Goal: Task Accomplishment & Management: Complete application form

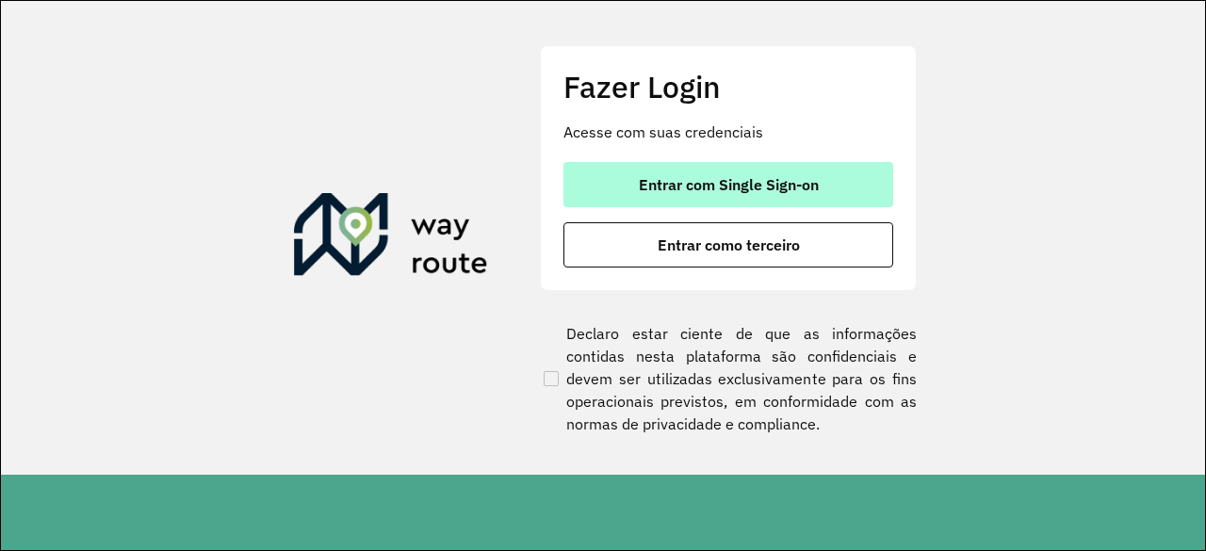
click at [656, 204] on button "Entrar com Single Sign-on" at bounding box center [729, 184] width 330 height 45
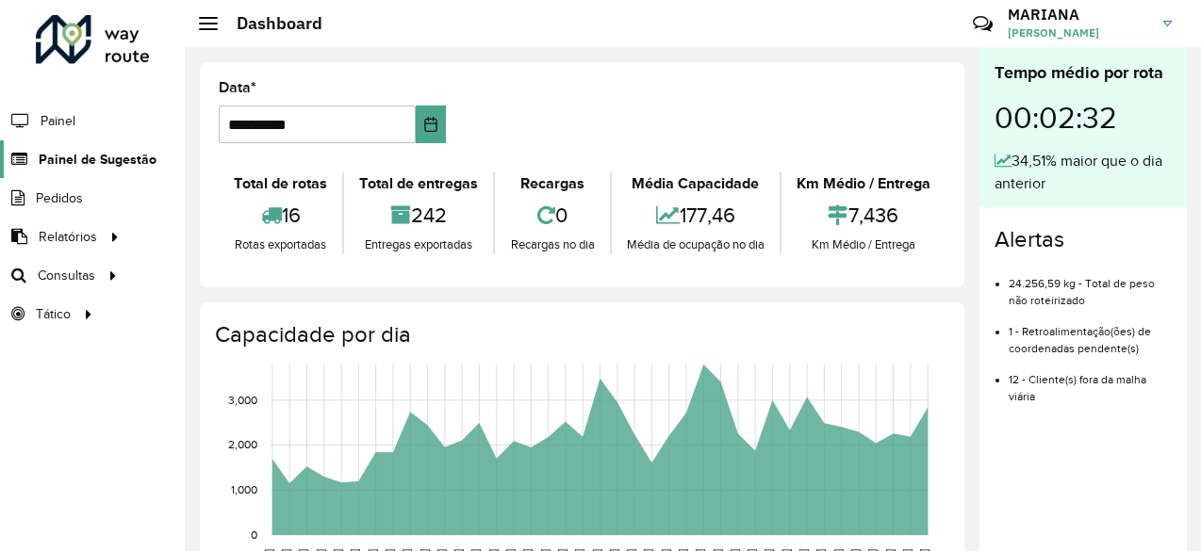
click at [80, 164] on span "Painel de Sugestão" at bounding box center [98, 160] width 118 height 20
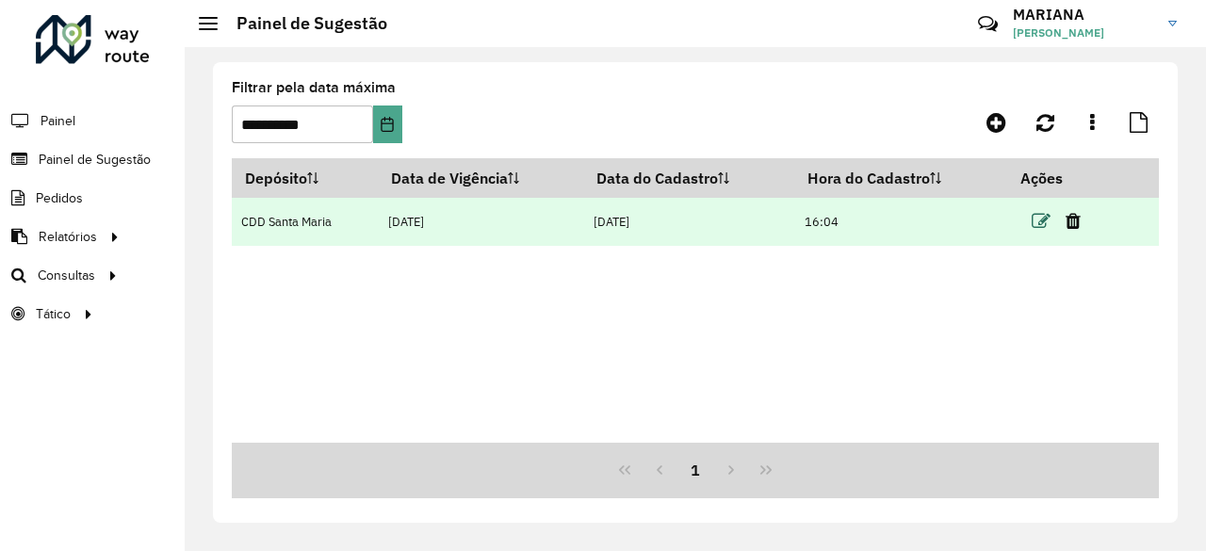
click at [1046, 222] on icon at bounding box center [1041, 221] width 19 height 19
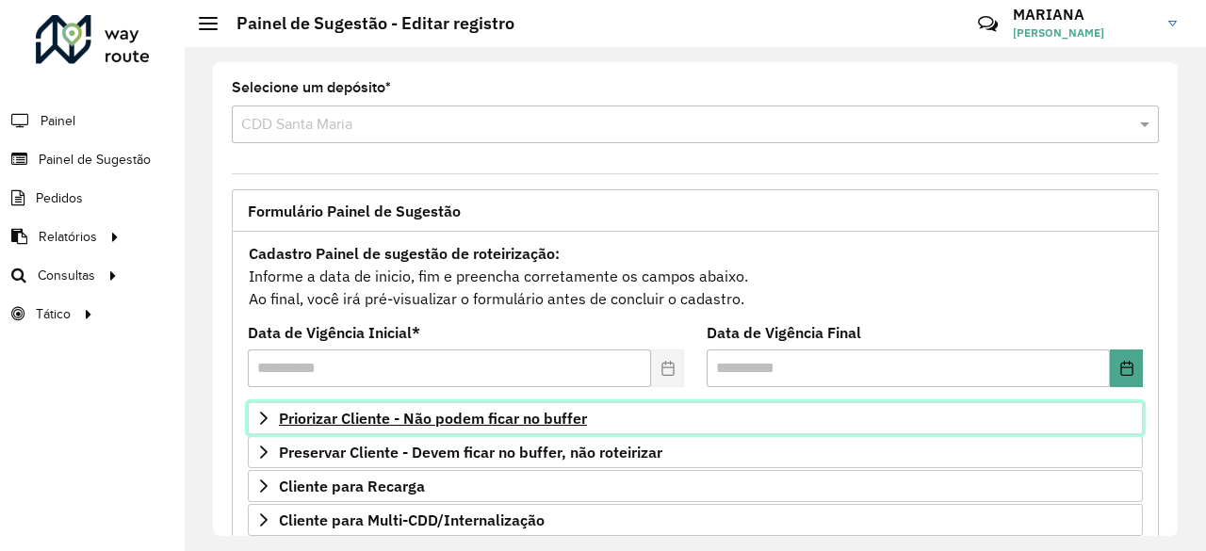
click at [334, 411] on span "Priorizar Cliente - Não podem ficar no buffer" at bounding box center [433, 418] width 308 height 15
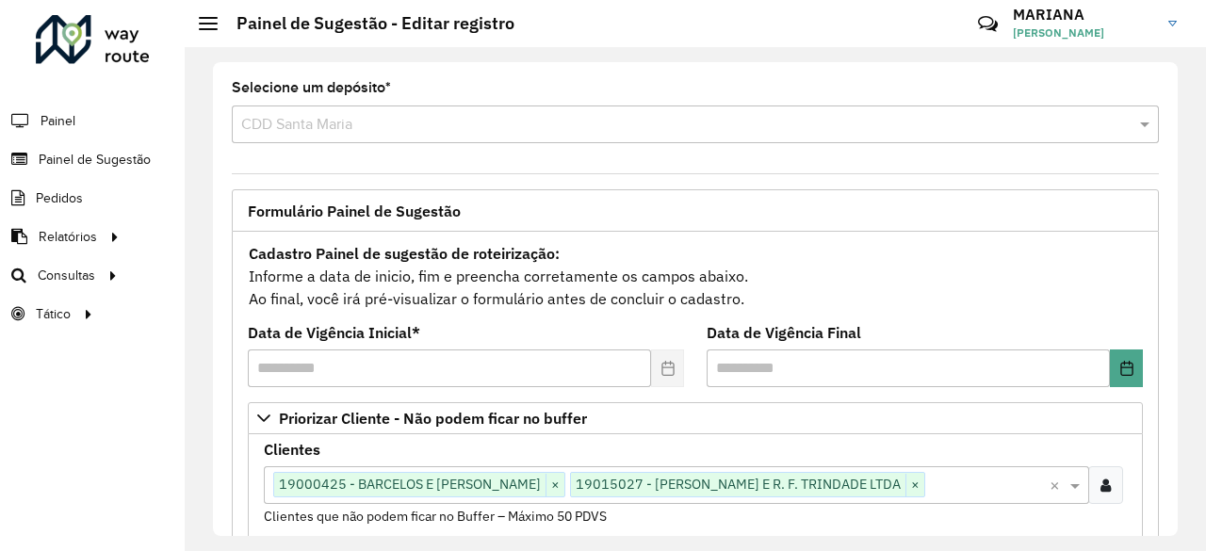
click at [1089, 491] on div at bounding box center [1105, 485] width 35 height 38
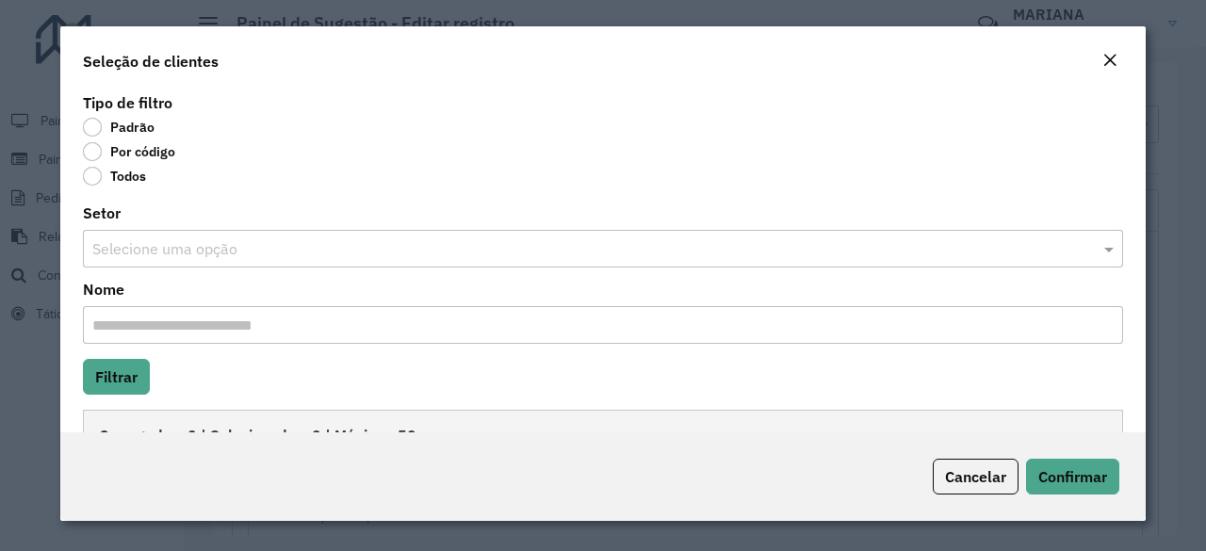
click at [134, 152] on label "Por código" at bounding box center [129, 151] width 92 height 19
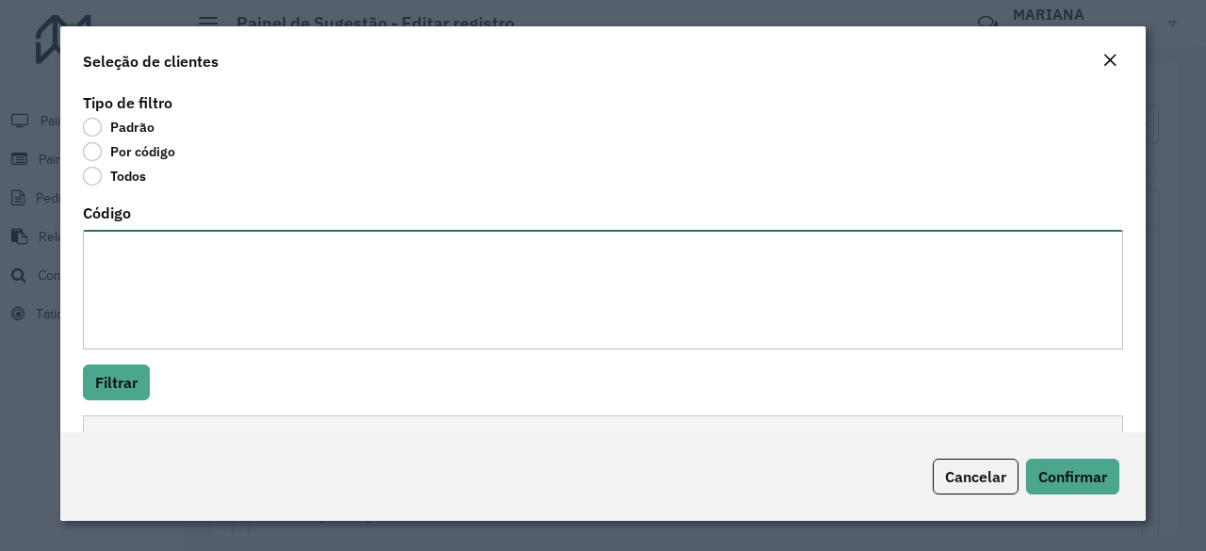
click at [143, 239] on textarea "Código" at bounding box center [603, 290] width 1040 height 120
paste textarea "***** **** ****"
type textarea "***** **** ****"
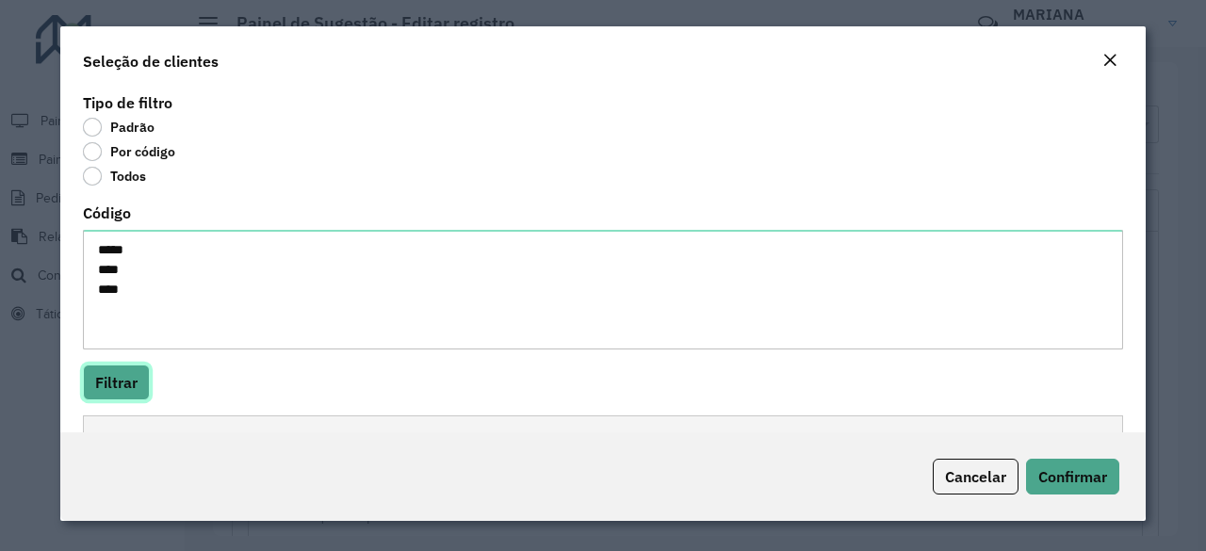
click at [106, 368] on button "Filtrar" at bounding box center [116, 383] width 67 height 36
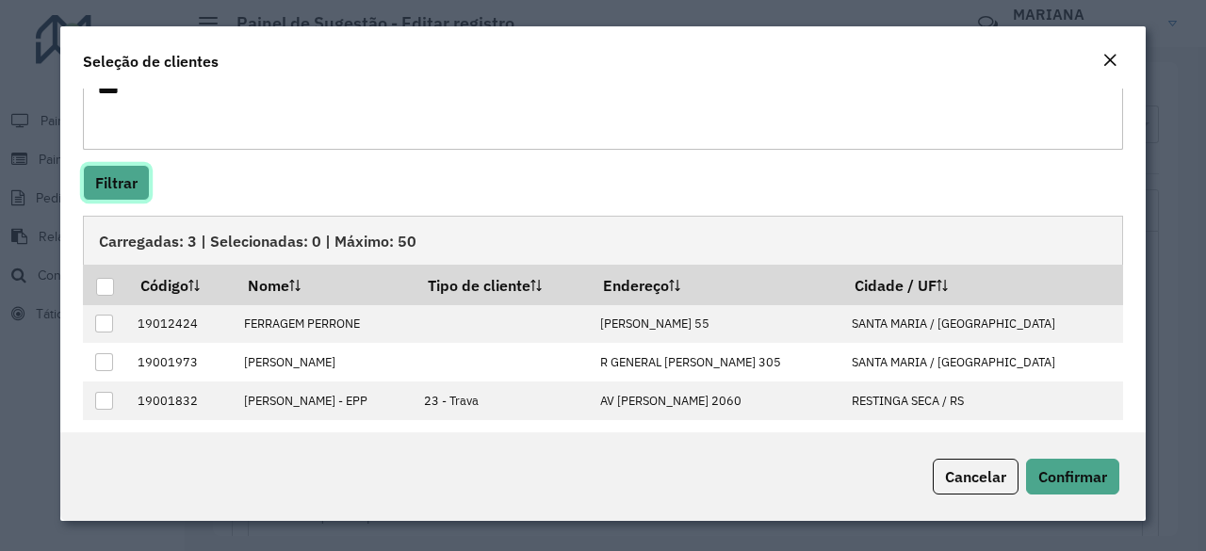
scroll to position [203, 0]
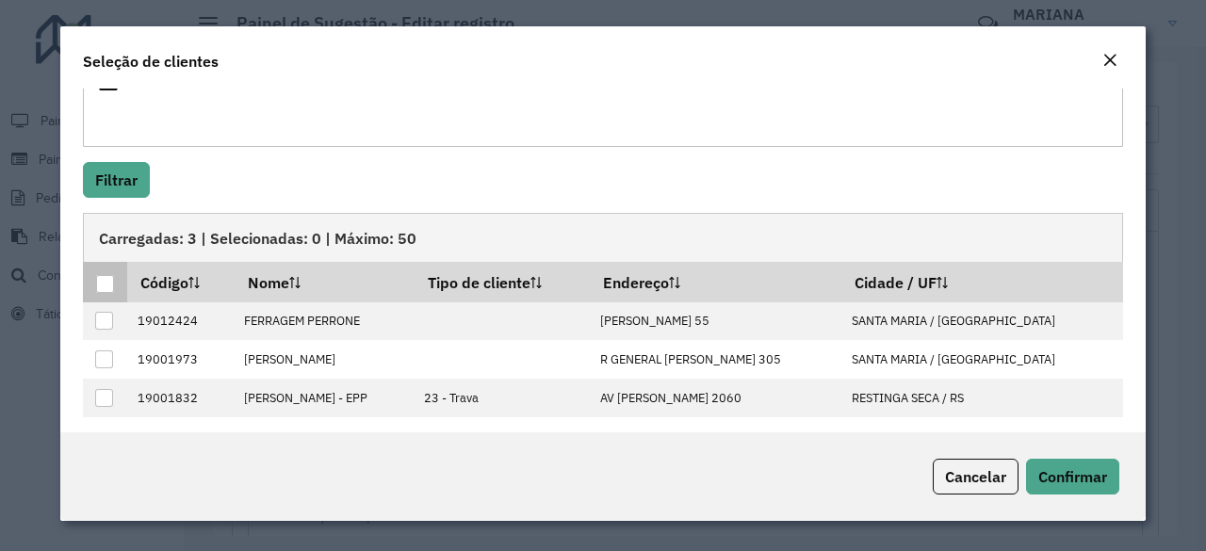
click at [112, 280] on div at bounding box center [105, 284] width 18 height 18
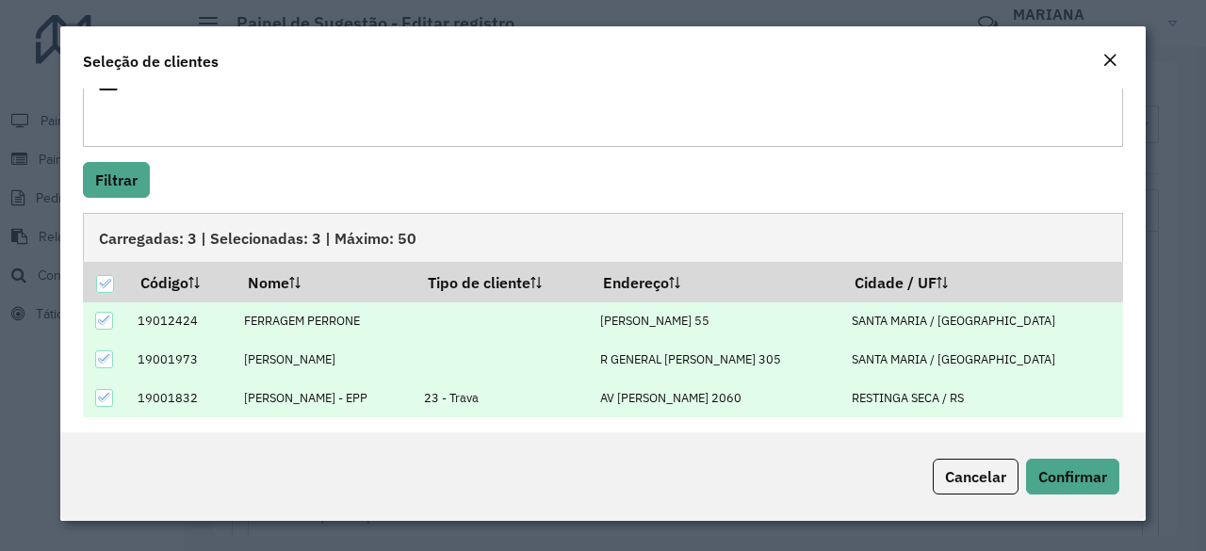
scroll to position [208, 0]
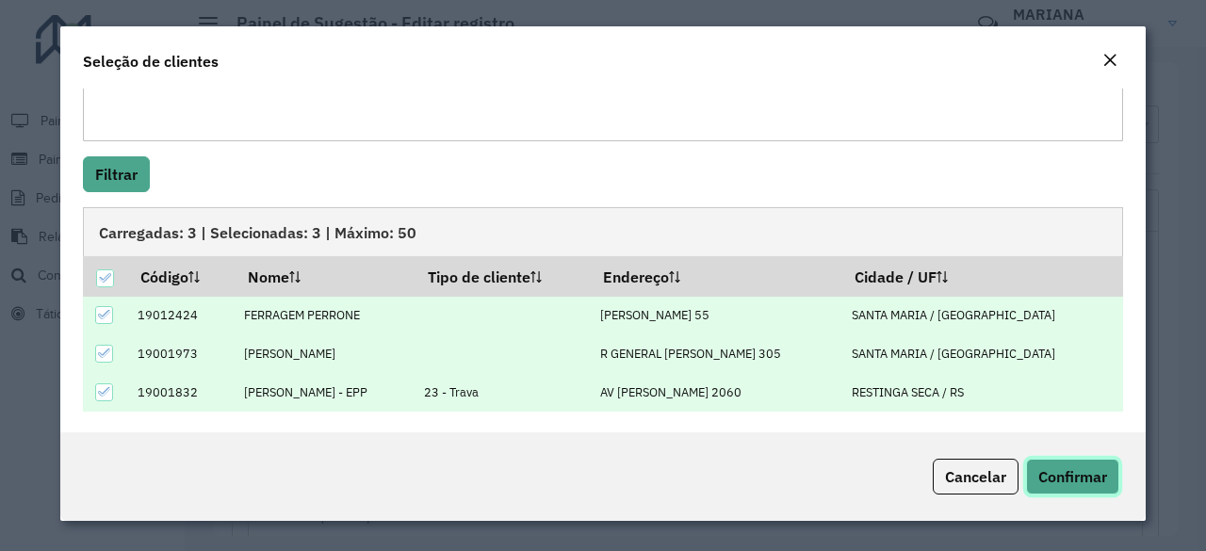
click at [1047, 482] on span "Confirmar" at bounding box center [1072, 476] width 69 height 19
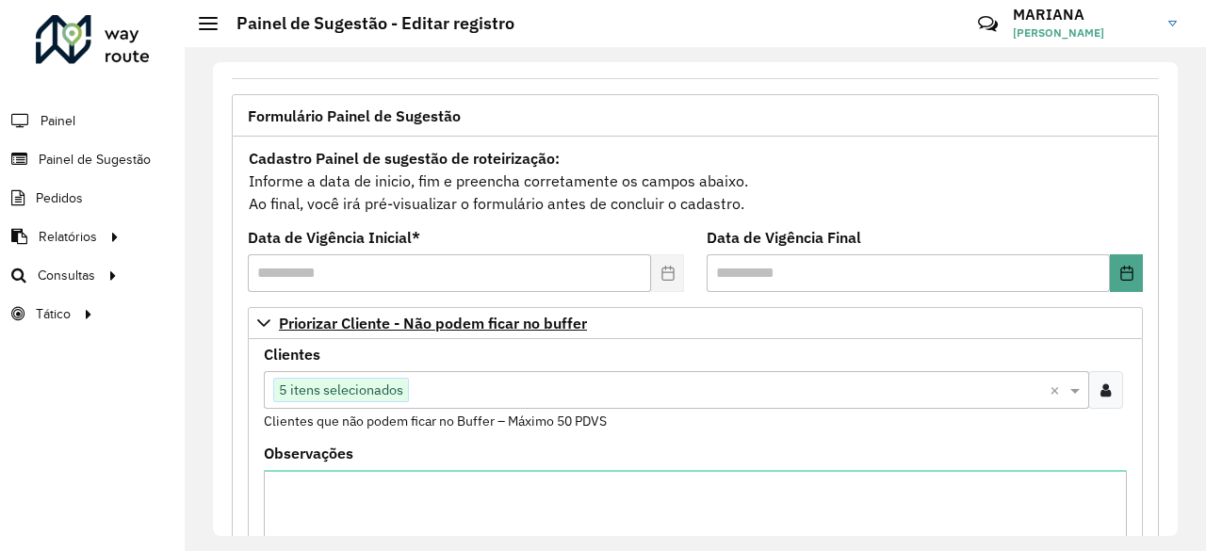
scroll to position [96, 0]
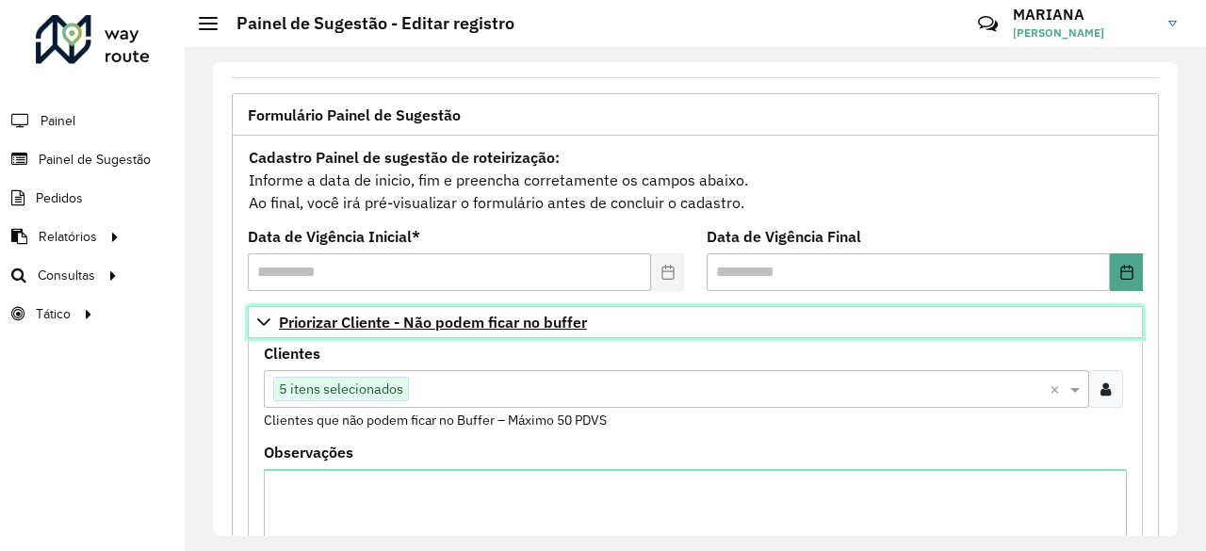
click at [262, 323] on icon at bounding box center [263, 322] width 15 height 15
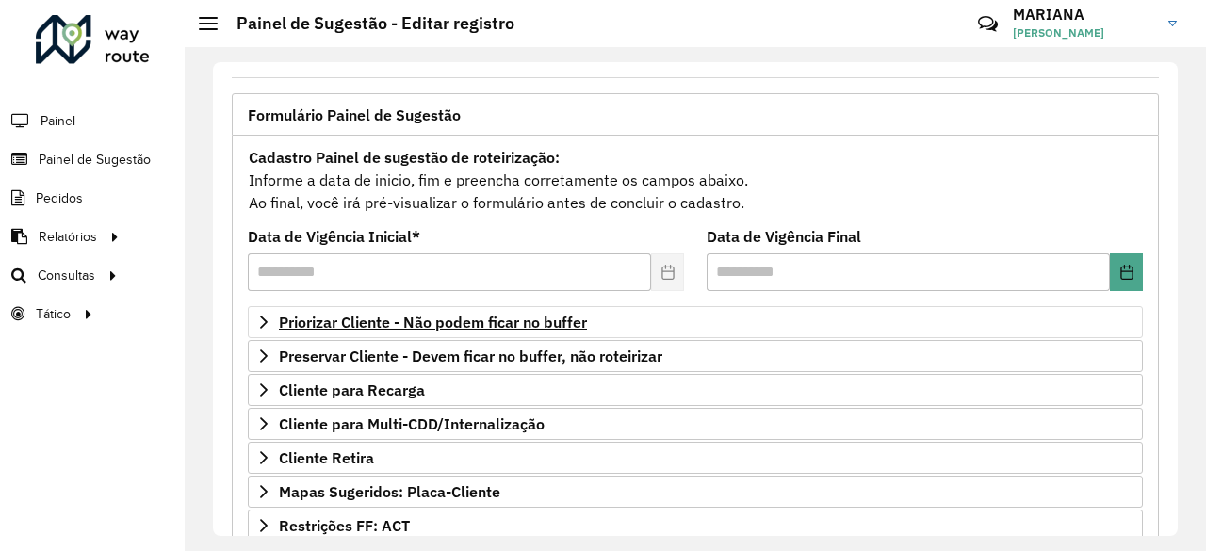
click at [967, 203] on div "Cadastro Painel de sugestão de roteirização: Informe a data de inicio, fim e pr…" at bounding box center [695, 180] width 895 height 70
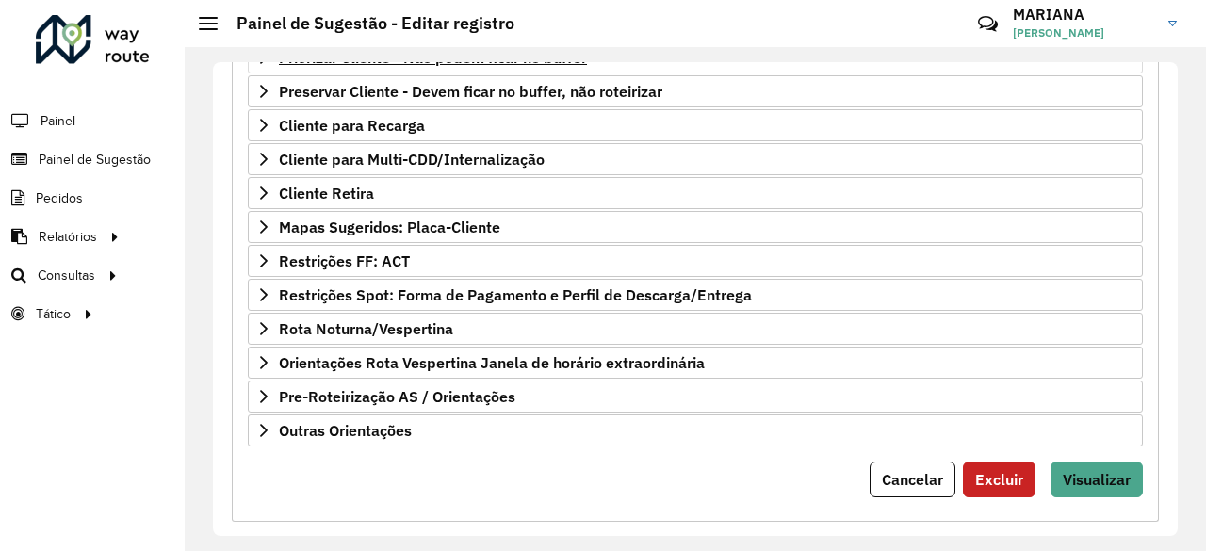
scroll to position [377, 0]
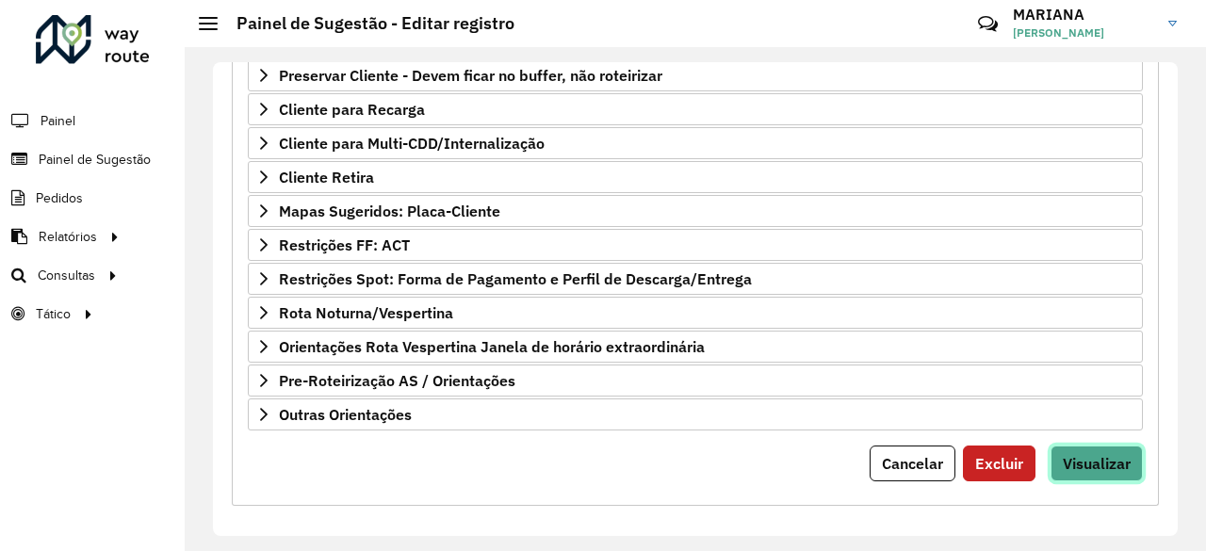
click at [1121, 455] on span "Visualizar" at bounding box center [1097, 463] width 68 height 19
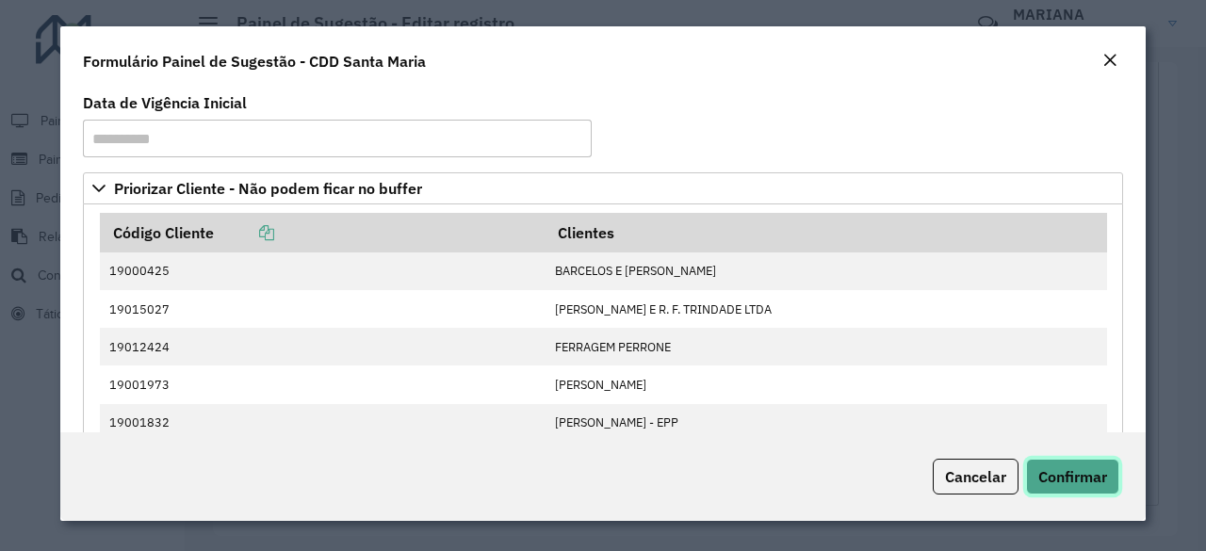
click at [1095, 468] on span "Confirmar" at bounding box center [1072, 476] width 69 height 19
